Goal: Communication & Community: Participate in discussion

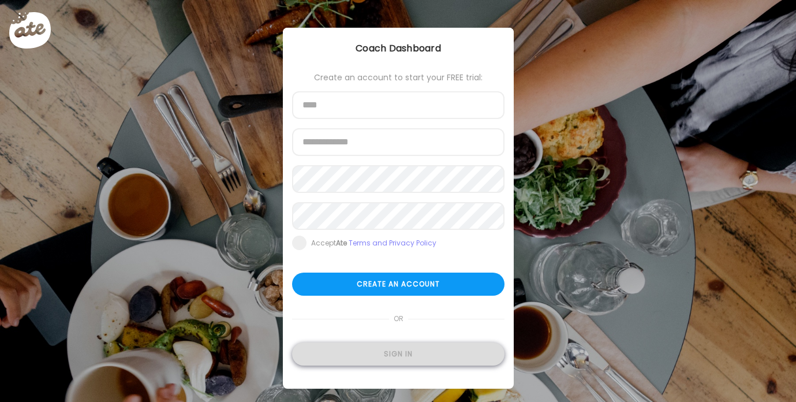
type input "**********"
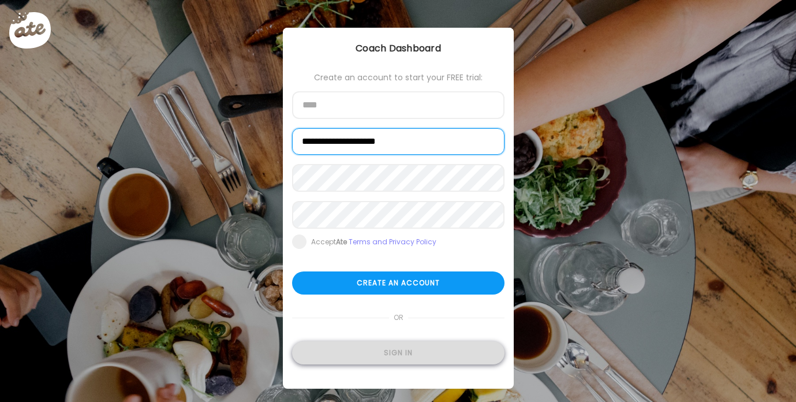
type input "**********"
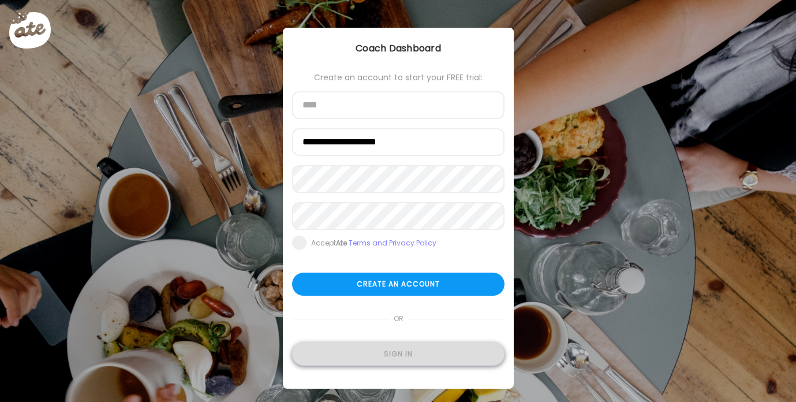
type input "**********"
click at [387, 353] on div "Sign in" at bounding box center [398, 353] width 212 height 23
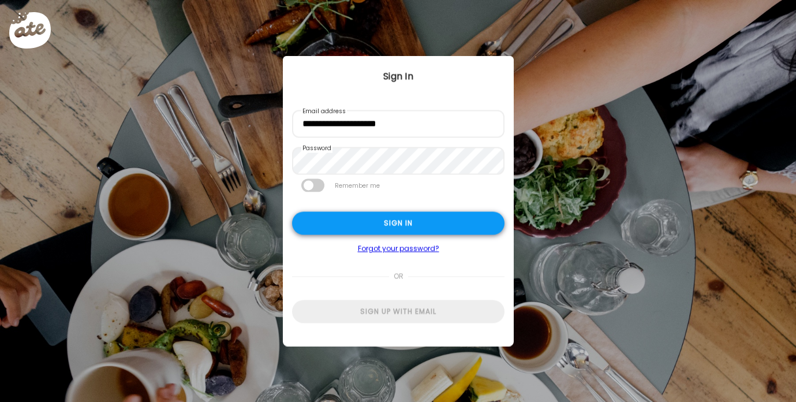
click at [380, 226] on div "Sign in" at bounding box center [398, 223] width 212 height 23
type textarea "**********"
type input "**********"
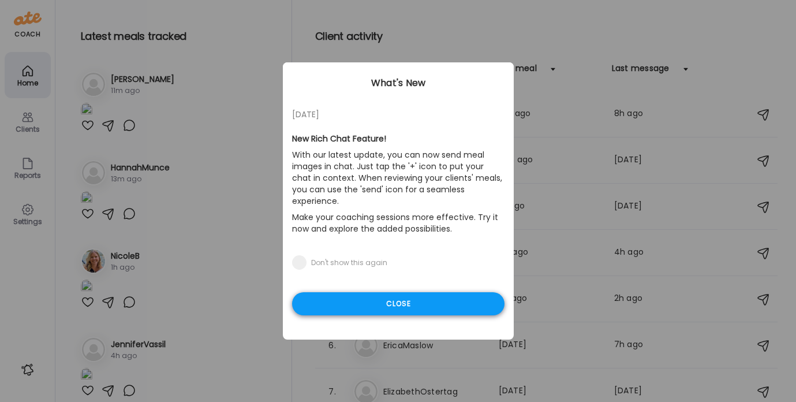
click at [364, 294] on div "Close" at bounding box center [398, 303] width 212 height 23
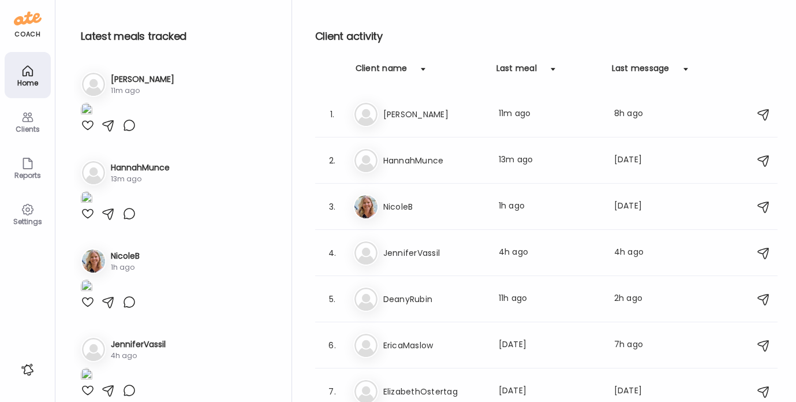
scroll to position [145, 0]
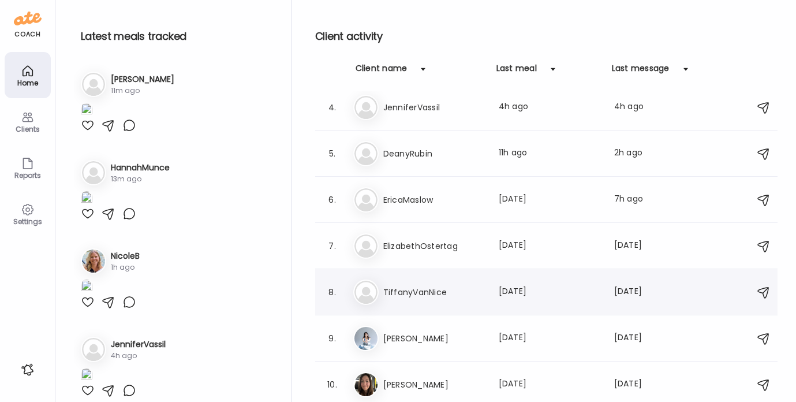
click at [423, 285] on h3 "TiffanyVanNice" at bounding box center [434, 292] width 102 height 14
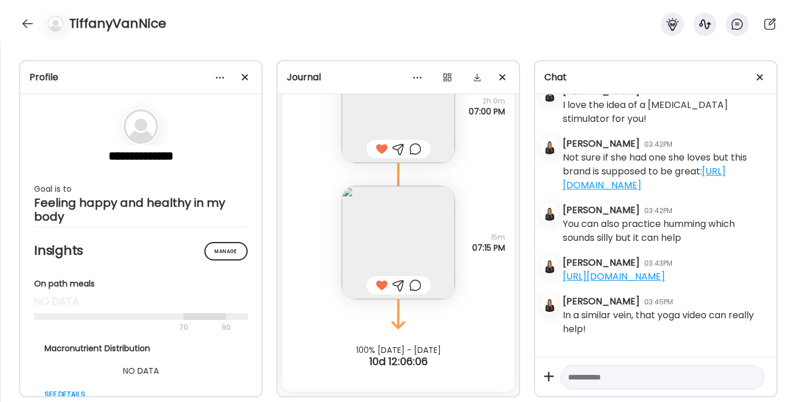
scroll to position [14829, 0]
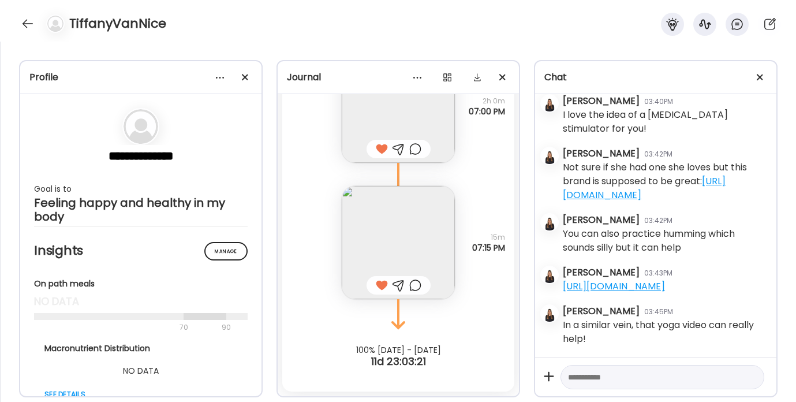
click at [600, 373] on textarea at bounding box center [652, 377] width 168 height 14
paste textarea "**********"
type textarea "**********"
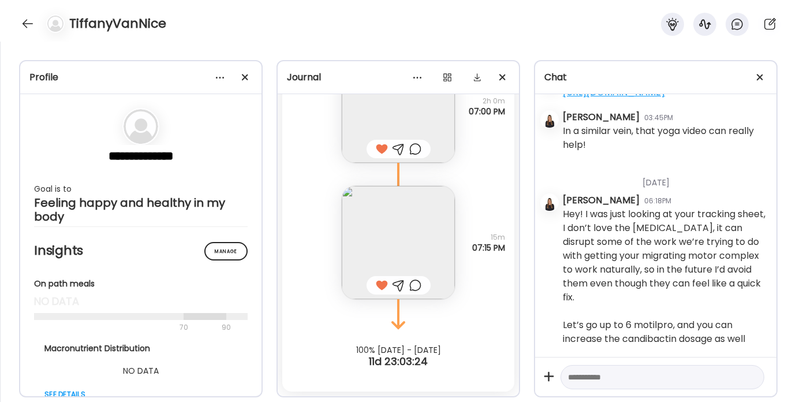
scroll to position [15024, 0]
click at [28, 22] on div at bounding box center [27, 23] width 18 height 18
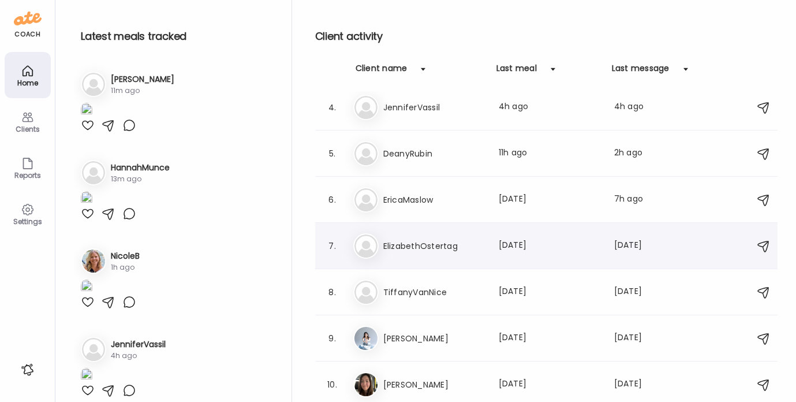
click at [417, 238] on div "El ElizabethOstertag Last meal: [DATE] Last message: [DATE] You: Hi and happy […" at bounding box center [548, 245] width 390 height 25
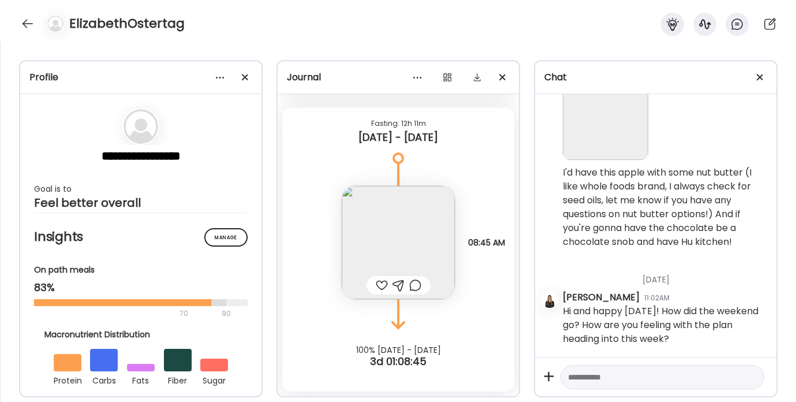
scroll to position [1010, 0]
click at [29, 23] on div at bounding box center [27, 23] width 18 height 18
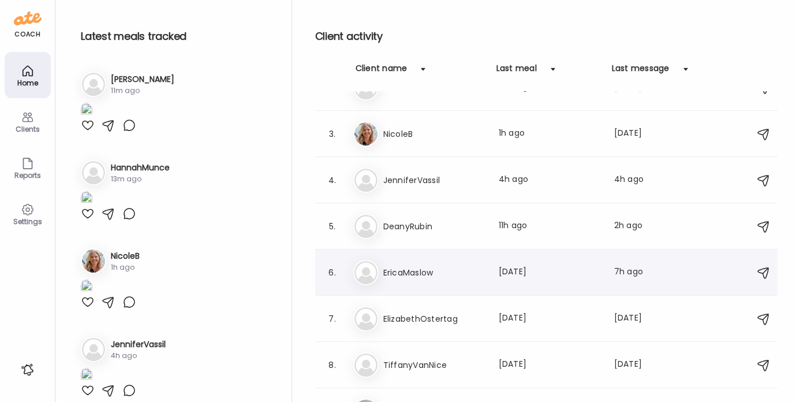
scroll to position [0, 0]
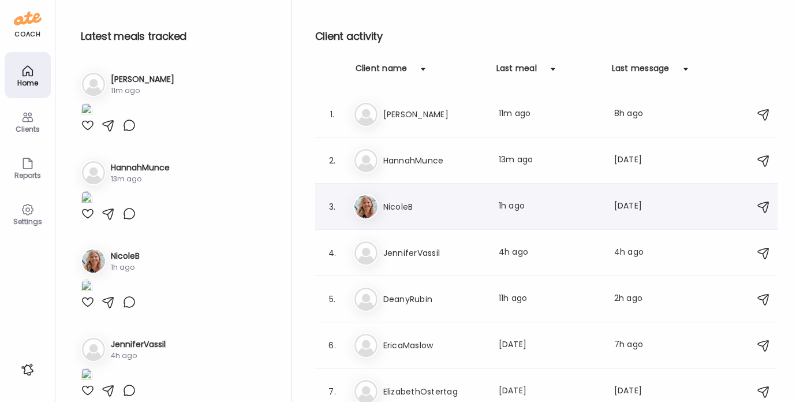
click at [398, 201] on h3 "NicoleB" at bounding box center [434, 207] width 102 height 14
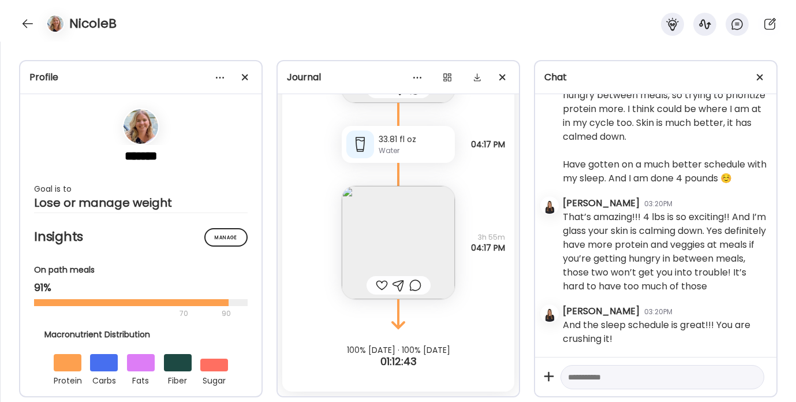
scroll to position [3465, 0]
click at [24, 29] on div at bounding box center [27, 23] width 18 height 18
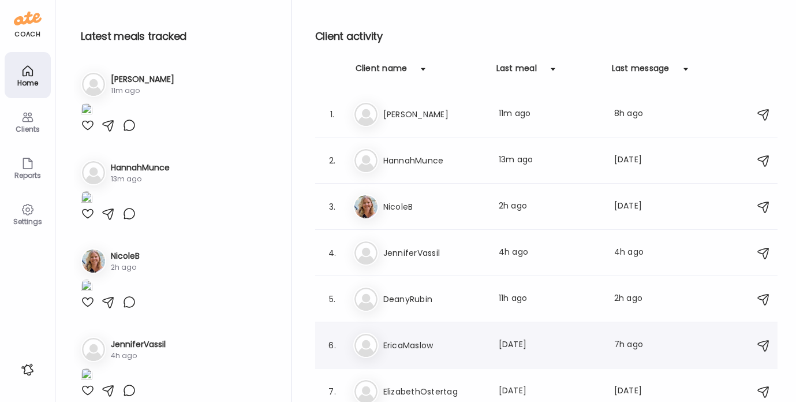
click at [410, 354] on div "Er EricaMaslow Last meal: [DATE] Last message: 7h ago Morning! Thank you for tr…" at bounding box center [548, 344] width 390 height 25
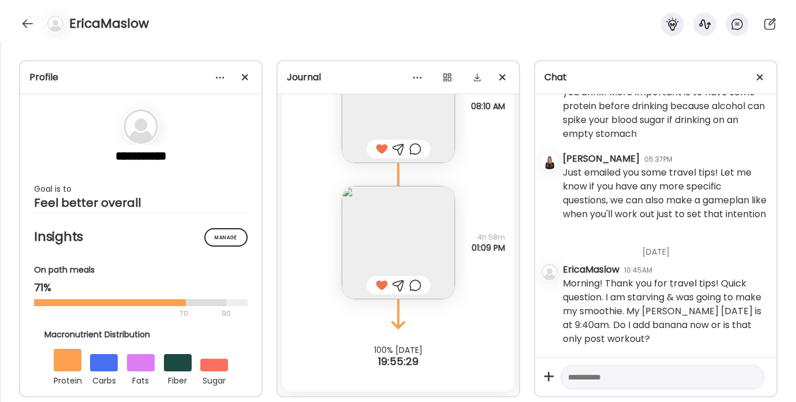
scroll to position [4379, 0]
click at [619, 376] on textarea at bounding box center [652, 377] width 168 height 14
click at [614, 377] on textarea at bounding box center [652, 377] width 168 height 14
type textarea "*"
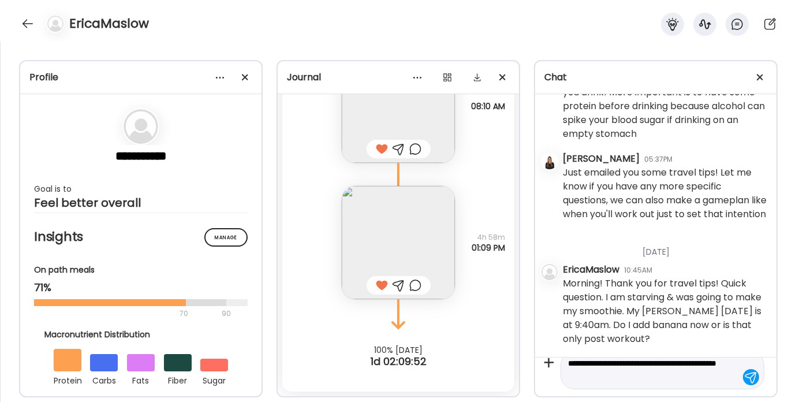
type textarea "**********"
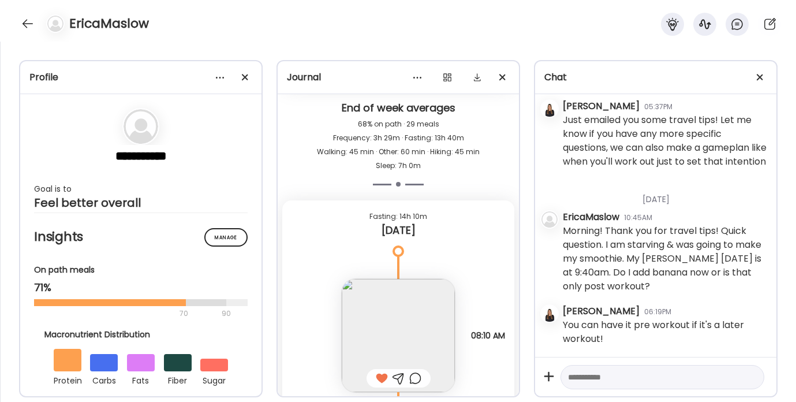
scroll to position [6833, 0]
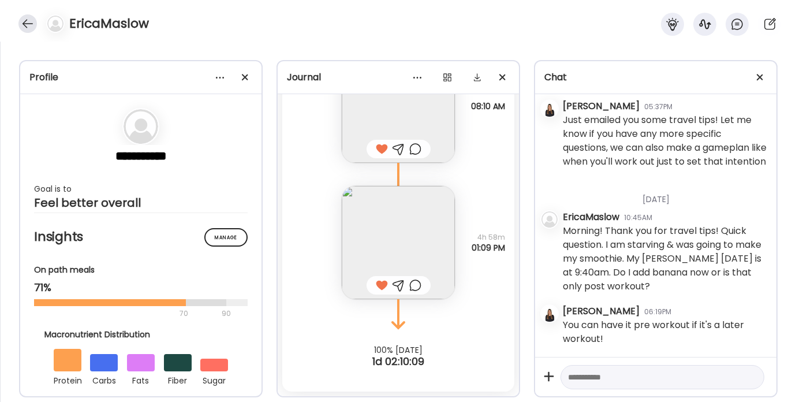
click at [25, 27] on div at bounding box center [27, 23] width 18 height 18
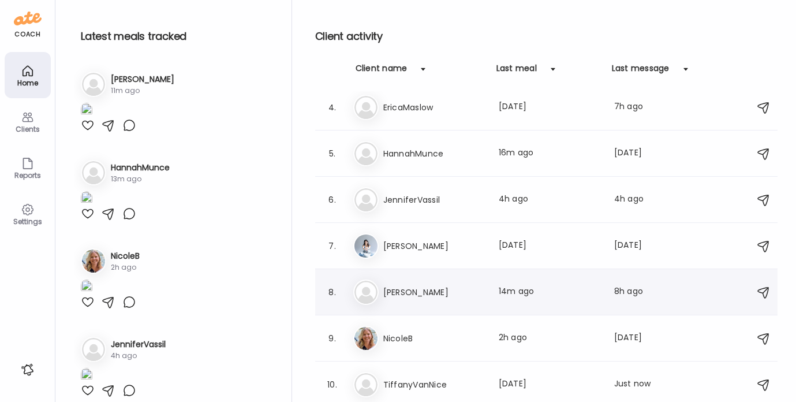
scroll to position [0, 0]
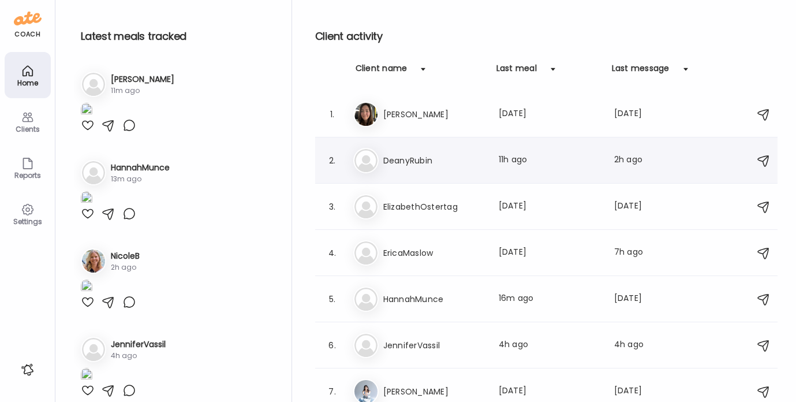
click at [444, 158] on h3 "DeanyRubin" at bounding box center [434, 161] width 102 height 14
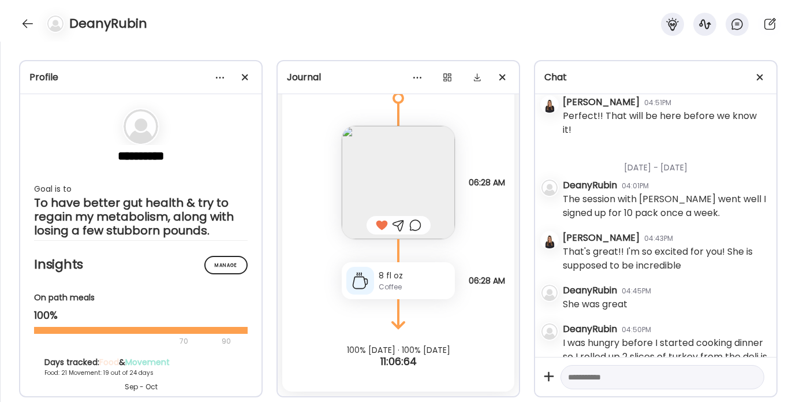
scroll to position [5755, 0]
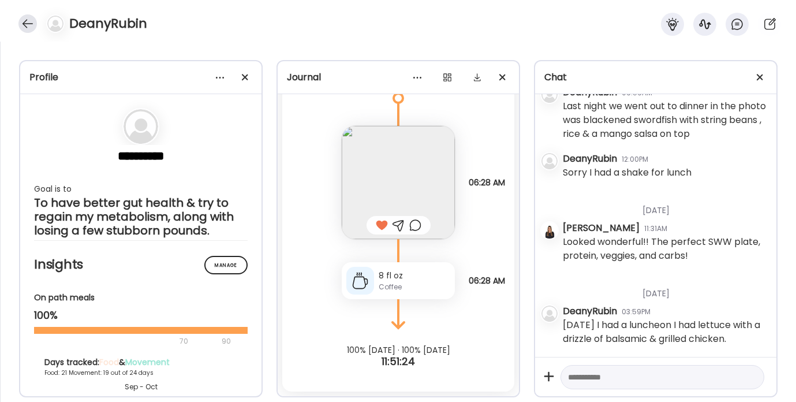
click at [32, 23] on div at bounding box center [27, 23] width 18 height 18
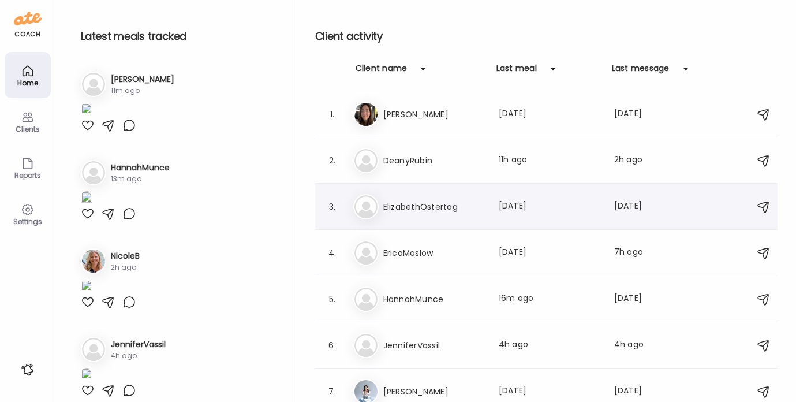
click at [447, 200] on h3 "ElizabethOstertag" at bounding box center [434, 207] width 102 height 14
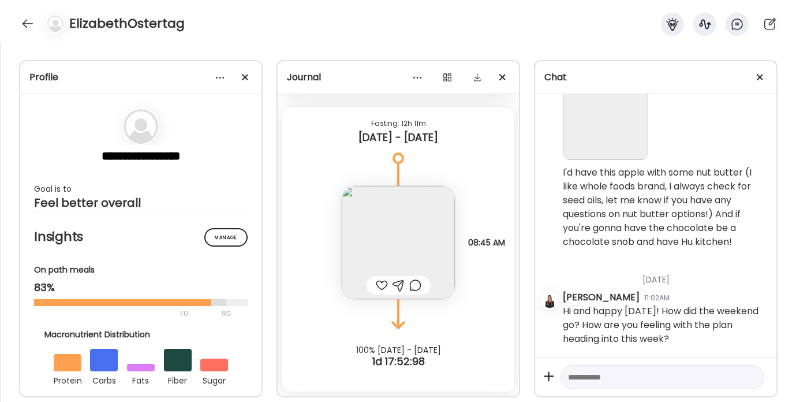
scroll to position [1010, 0]
click at [28, 21] on div at bounding box center [27, 23] width 18 height 18
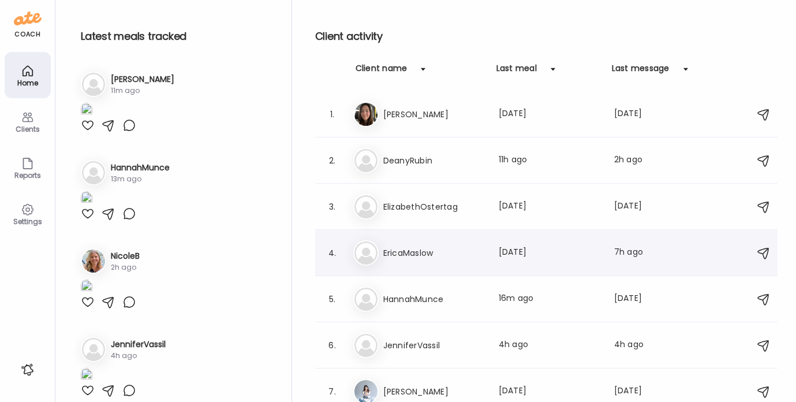
click at [401, 247] on h3 "EricaMaslow" at bounding box center [434, 253] width 102 height 14
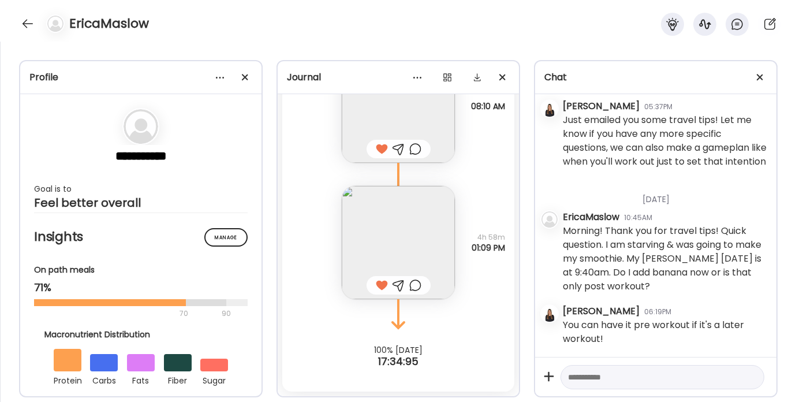
scroll to position [4432, 0]
click at [28, 18] on div at bounding box center [27, 23] width 18 height 18
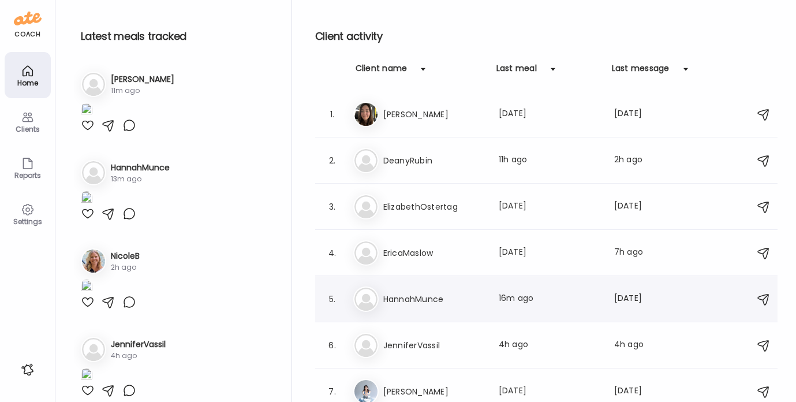
click at [402, 287] on div "Ha HannahMunce Last meal: 16m ago Last message: [DATE] You: Thinking of you [DA…" at bounding box center [548, 298] width 390 height 25
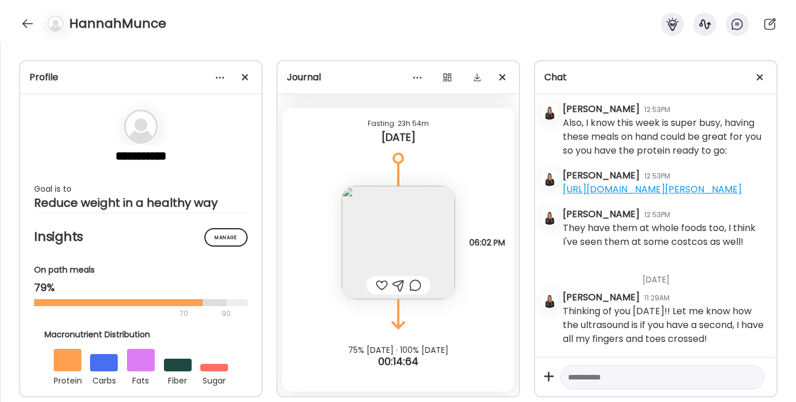
scroll to position [6584, 0]
click at [376, 236] on img at bounding box center [398, 242] width 113 height 113
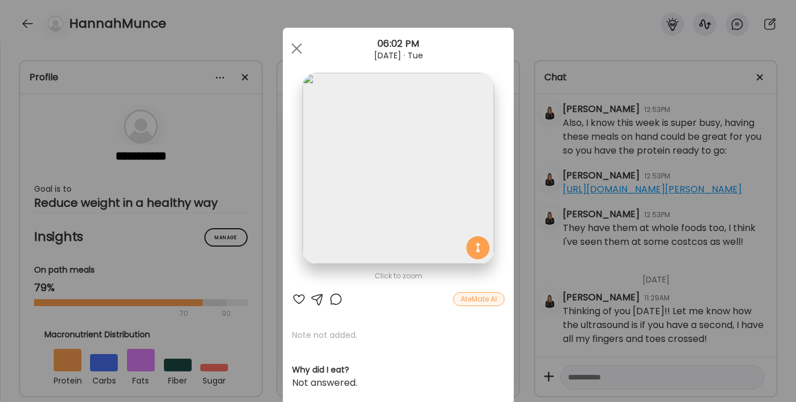
click at [295, 296] on div at bounding box center [299, 299] width 14 height 14
click at [294, 47] on div at bounding box center [296, 48] width 23 height 23
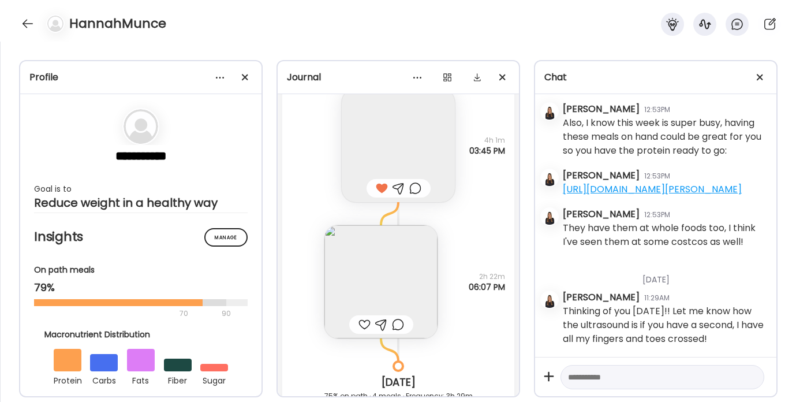
scroll to position [12991, 0]
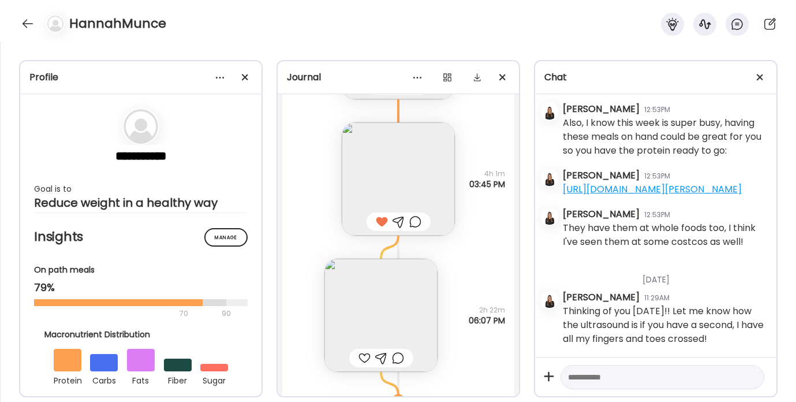
click at [374, 297] on img at bounding box center [380, 315] width 113 height 113
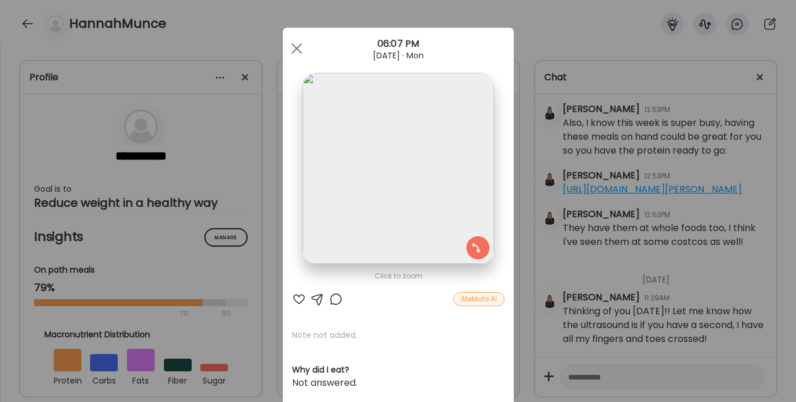
click at [293, 301] on div at bounding box center [299, 299] width 14 height 14
click at [293, 41] on div at bounding box center [296, 48] width 23 height 23
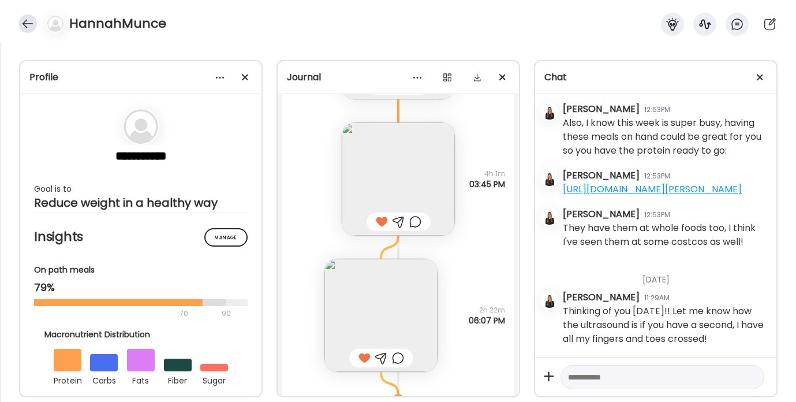
click at [25, 25] on div at bounding box center [27, 23] width 18 height 18
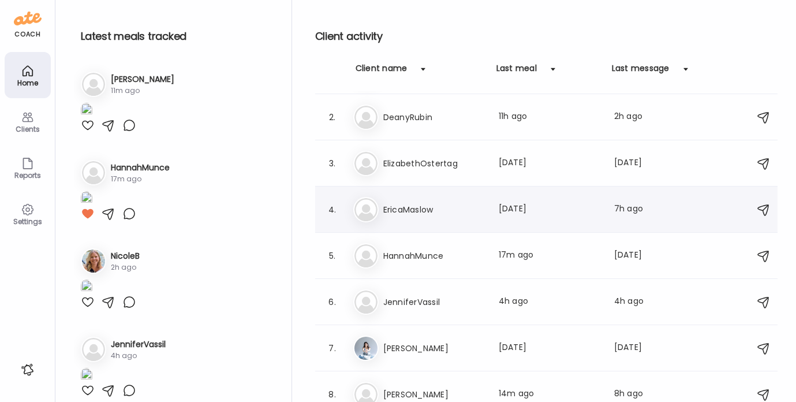
scroll to position [54, 0]
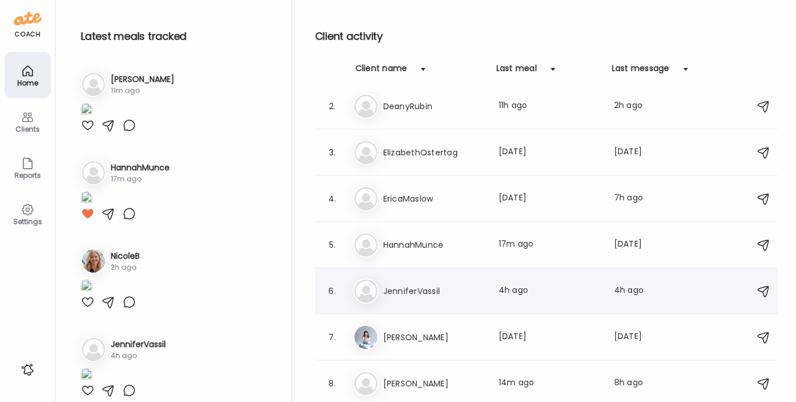
click at [403, 284] on h3 "JenniferVassil" at bounding box center [434, 291] width 102 height 14
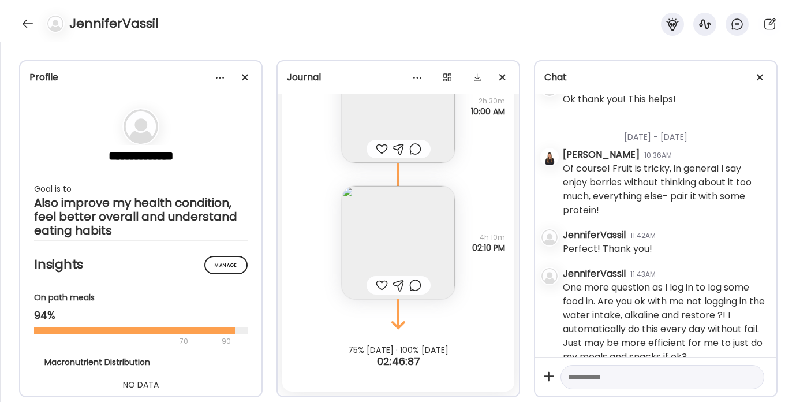
scroll to position [0, 0]
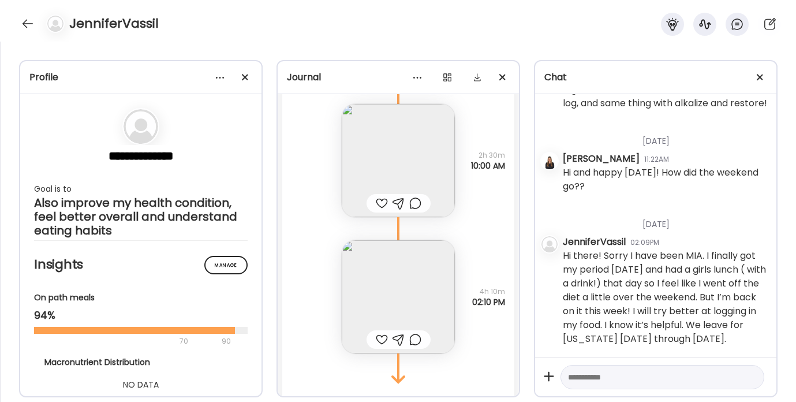
click at [607, 383] on textarea at bounding box center [652, 377] width 168 height 14
type textarea "**********"
drag, startPoint x: 670, startPoint y: 376, endPoint x: 548, endPoint y: 364, distance: 123.0
click at [548, 364] on div "**********" at bounding box center [655, 376] width 241 height 39
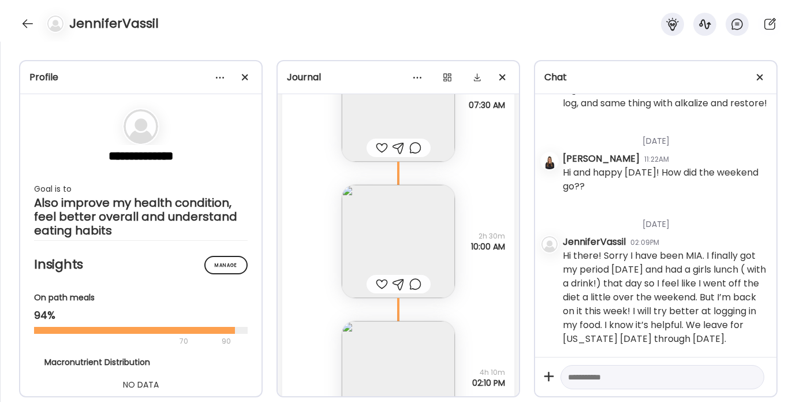
scroll to position [2315, 0]
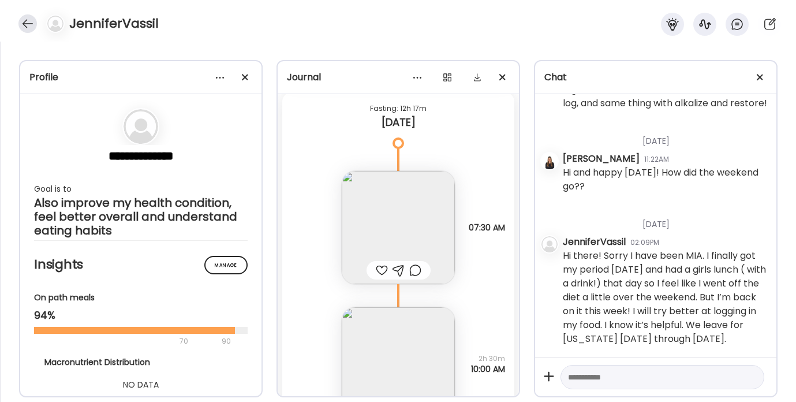
click at [30, 21] on div at bounding box center [27, 23] width 18 height 18
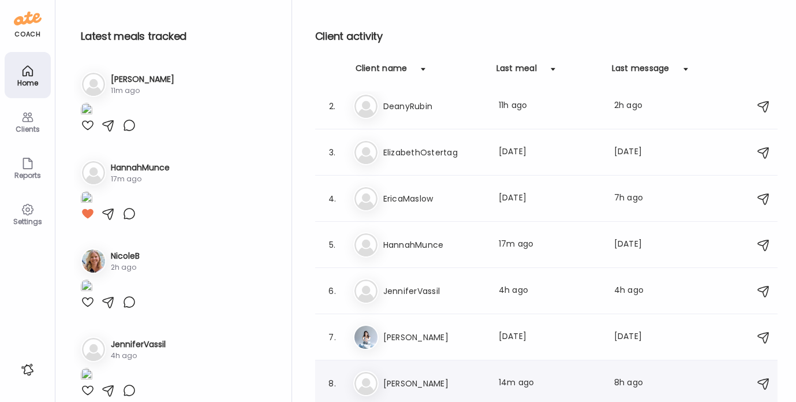
scroll to position [145, 0]
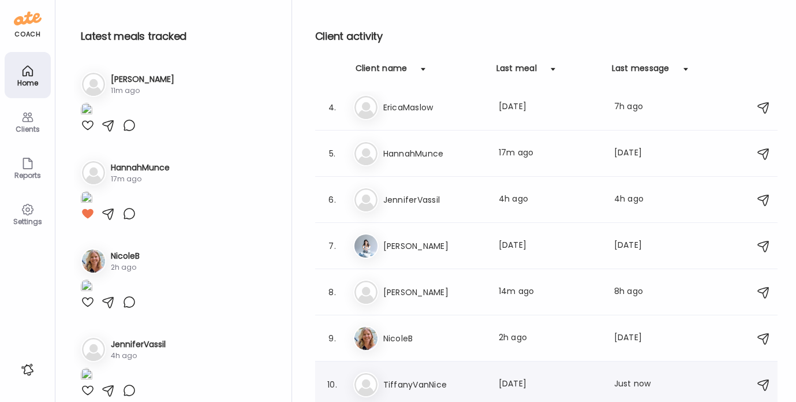
click at [432, 375] on div "Ti TiffanyVanNice Last meal: [DATE] Last message: Just now You: Hey! I was just…" at bounding box center [548, 384] width 390 height 25
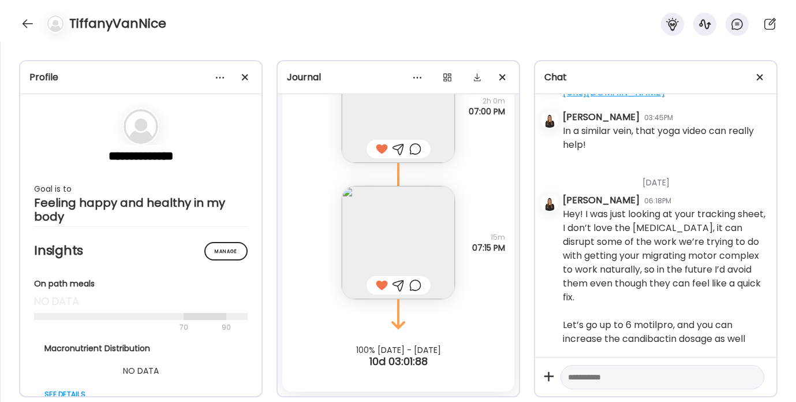
scroll to position [15024, 0]
click at [623, 380] on textarea at bounding box center [652, 377] width 168 height 14
